Goal: Task Accomplishment & Management: Manage account settings

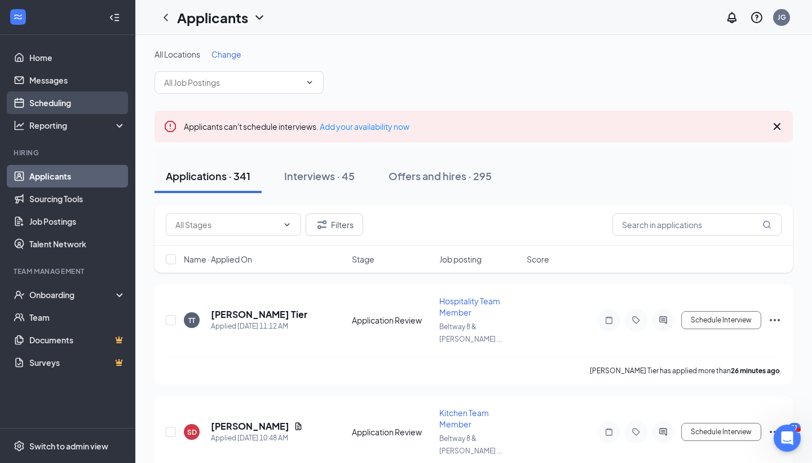
click at [65, 105] on link "Scheduling" at bounding box center [77, 102] width 96 height 23
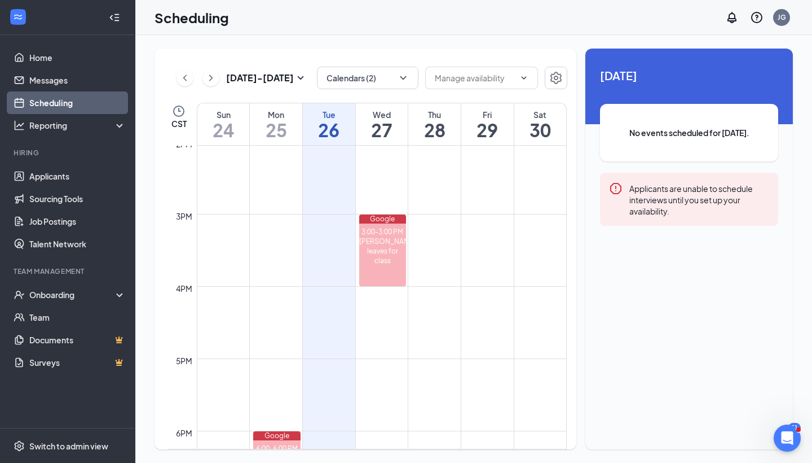
scroll to position [904, 0]
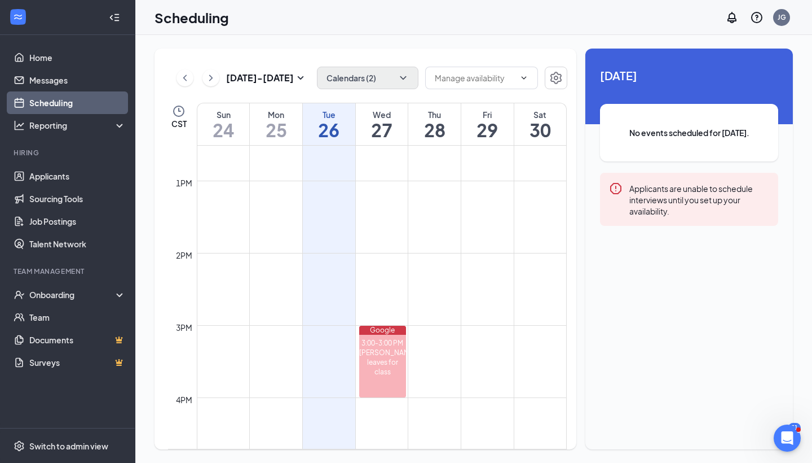
click at [410, 77] on button "Calendars (2)" at bounding box center [368, 78] width 102 height 23
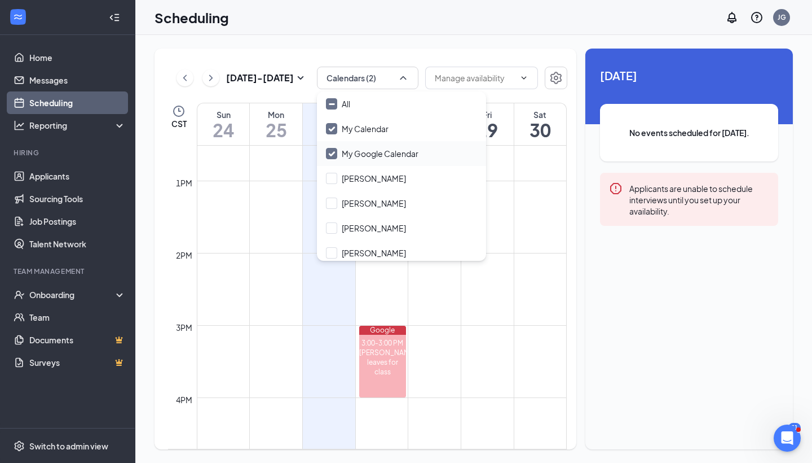
click at [337, 154] on div at bounding box center [331, 153] width 11 height 11
click at [337, 154] on input "My Google Calendar" at bounding box center [372, 153] width 93 height 11
checkbox input "true"
click at [336, 124] on icon "Checkmark" at bounding box center [332, 129] width 10 height 10
click at [336, 124] on input "My Calendar" at bounding box center [357, 128] width 63 height 11
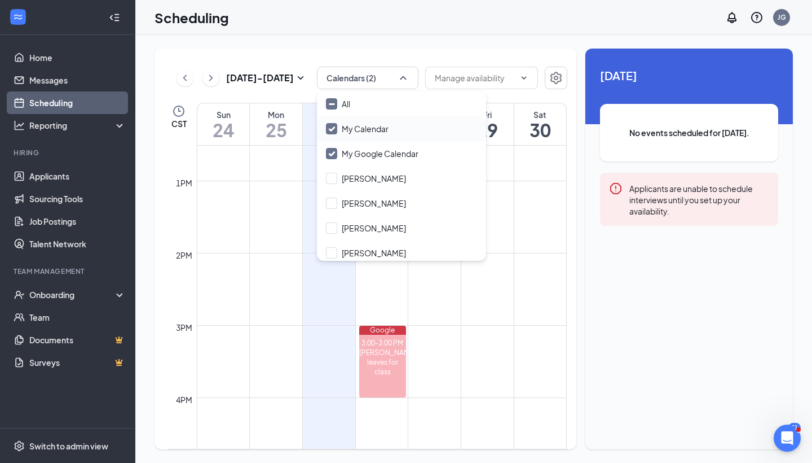
checkbox input "true"
click at [332, 153] on input "My Google Calendar" at bounding box center [372, 153] width 93 height 11
checkbox input "false"
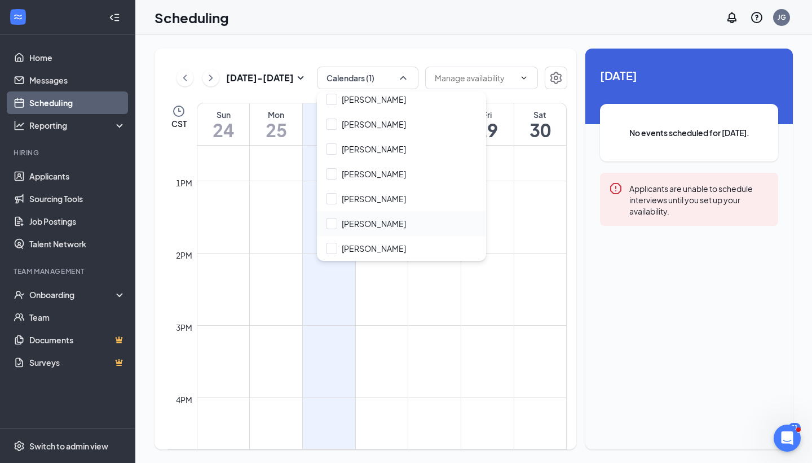
scroll to position [79, 0]
click at [333, 252] on div at bounding box center [331, 248] width 11 height 11
click at [333, 252] on input "[PERSON_NAME]" at bounding box center [366, 248] width 80 height 11
click at [331, 248] on input "[PERSON_NAME]" at bounding box center [366, 248] width 80 height 11
checkbox input "true"
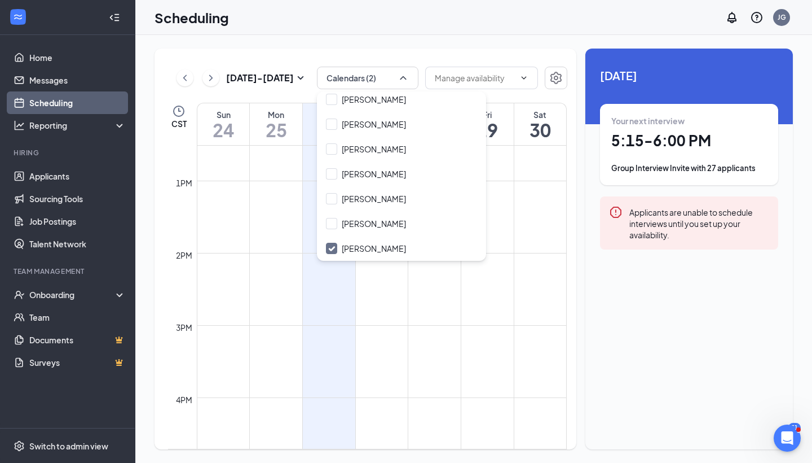
click at [360, 46] on div "[DATE] - [DATE] Calendars (2) CST Sun 24 Mon 25 Tue 26 Wed 27 Thu 28 Fri 29 Sat…" at bounding box center [473, 249] width 677 height 428
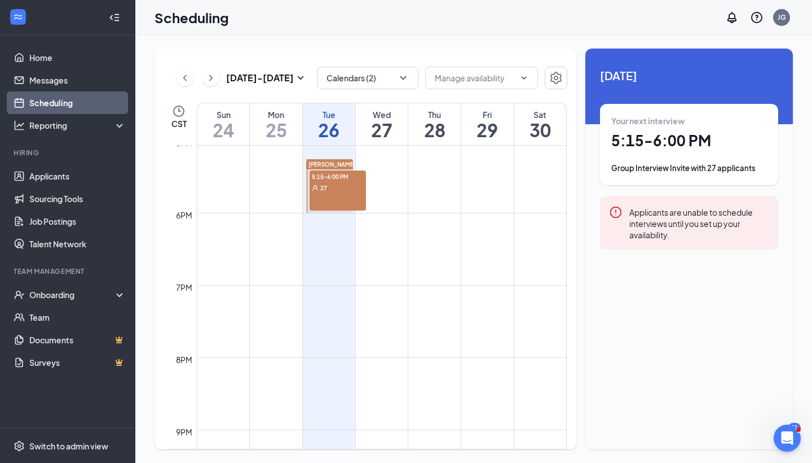
scroll to position [1106, 0]
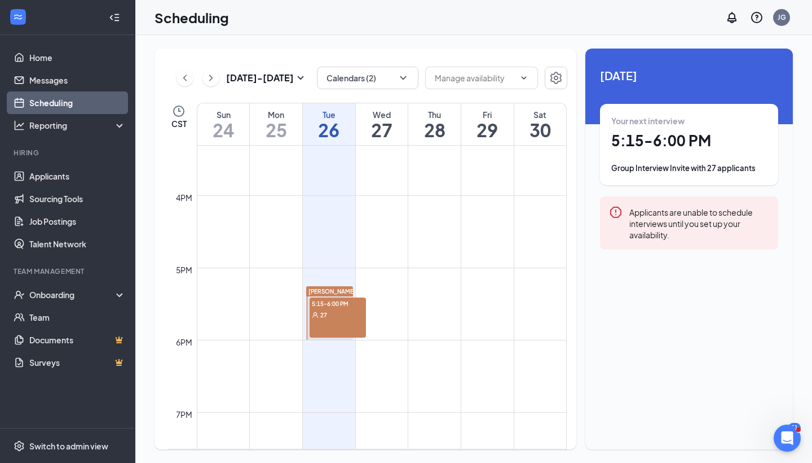
click at [362, 301] on span "5:15-6:00 PM" at bounding box center [338, 302] width 56 height 11
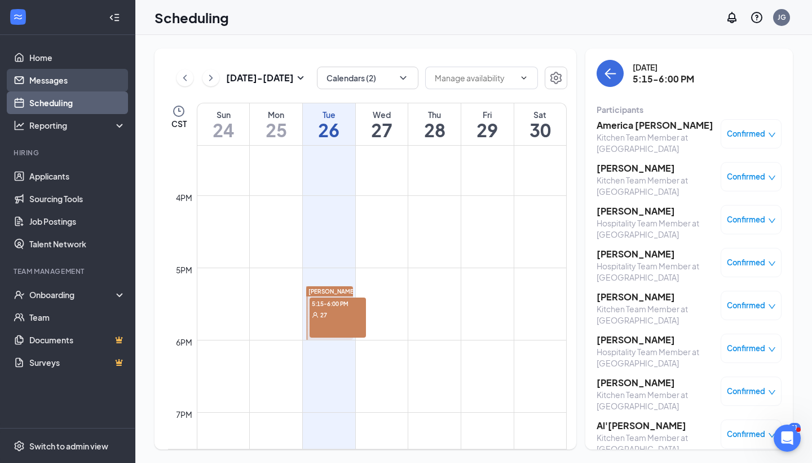
click at [65, 78] on link "Messages" at bounding box center [77, 80] width 96 height 23
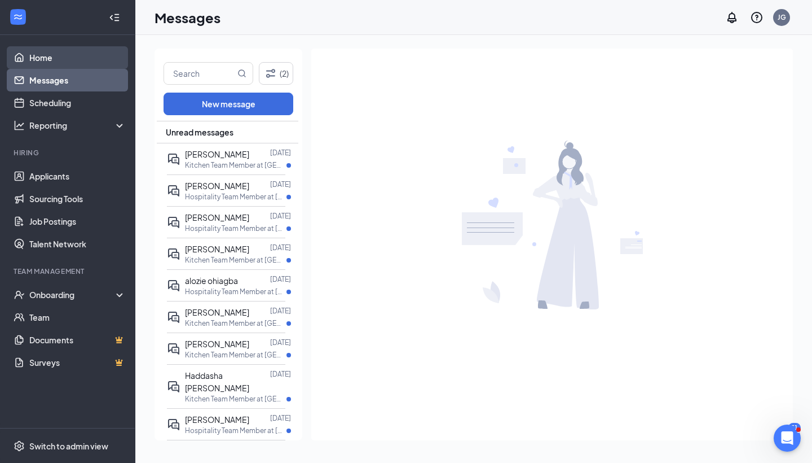
click at [72, 54] on link "Home" at bounding box center [77, 57] width 96 height 23
